Goal: Task Accomplishment & Management: Use online tool/utility

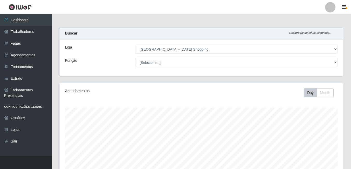
select select "471"
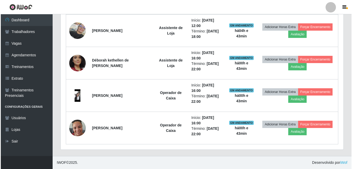
scroll to position [108, 283]
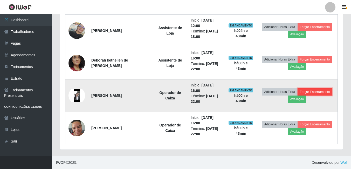
click at [322, 92] on button "Forçar Encerramento" at bounding box center [314, 91] width 35 height 7
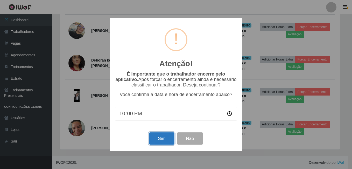
click at [168, 142] on button "Sim" at bounding box center [161, 138] width 25 height 12
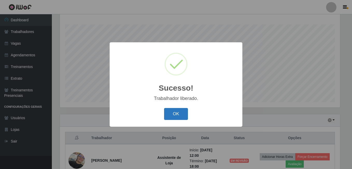
click at [181, 118] on button "OK" at bounding box center [176, 114] width 24 height 12
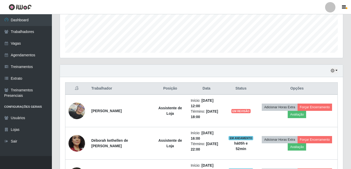
scroll to position [181, 0]
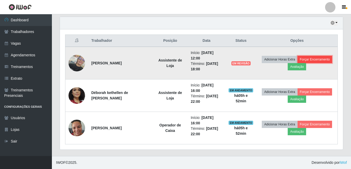
click at [323, 58] on button "Forçar Encerramento" at bounding box center [314, 59] width 35 height 7
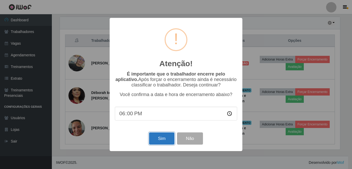
click at [168, 143] on button "Sim" at bounding box center [161, 138] width 25 height 12
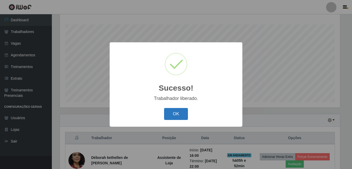
click at [178, 114] on button "OK" at bounding box center [176, 114] width 24 height 12
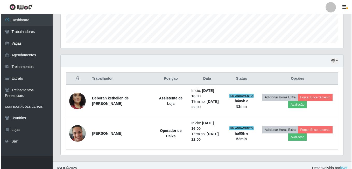
scroll to position [148, 0]
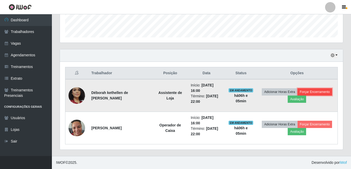
click at [315, 92] on button "Forçar Encerramento" at bounding box center [314, 91] width 35 height 7
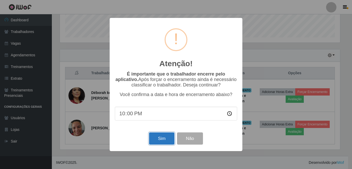
click at [163, 142] on button "Sim" at bounding box center [161, 138] width 25 height 12
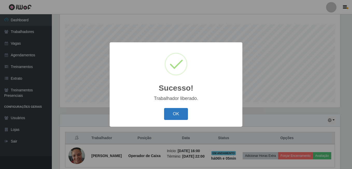
click at [182, 117] on button "OK" at bounding box center [176, 114] width 24 height 12
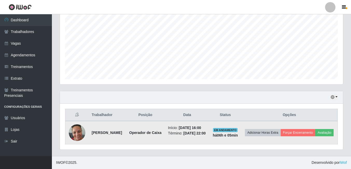
scroll to position [116, 0]
click at [315, 129] on button "Forçar Encerramento" at bounding box center [298, 132] width 35 height 7
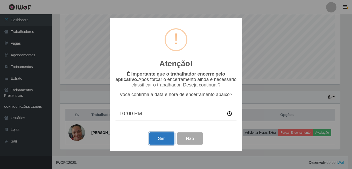
click at [164, 142] on button "Sim" at bounding box center [161, 138] width 25 height 12
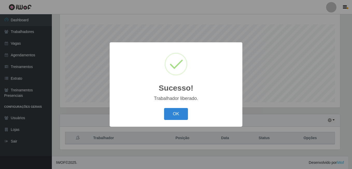
click at [164, 108] on button "OK" at bounding box center [176, 114] width 24 height 12
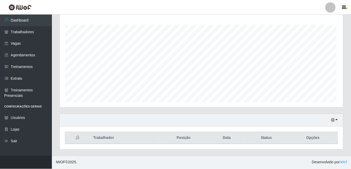
scroll to position [108, 283]
